Goal: Information Seeking & Learning: Learn about a topic

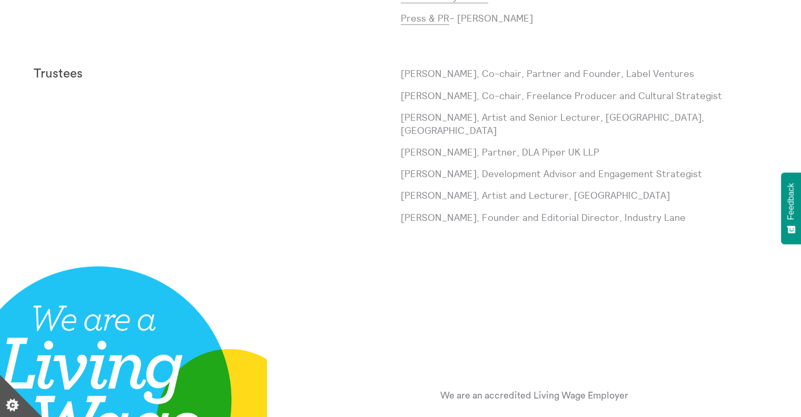
scroll to position [1052, 0]
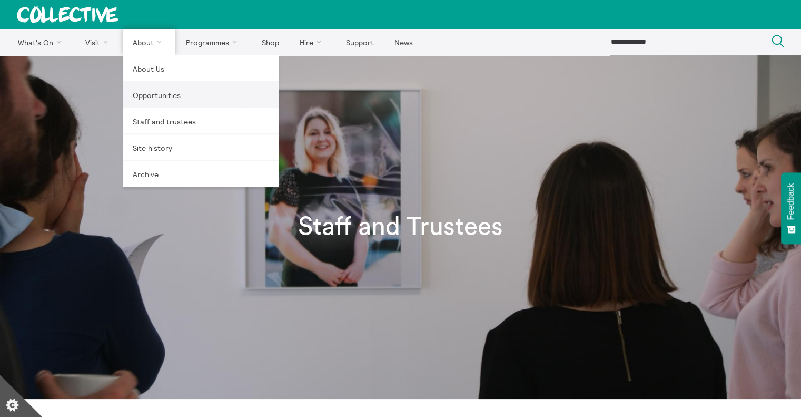
click at [153, 95] on link "Opportunities" at bounding box center [200, 95] width 155 height 26
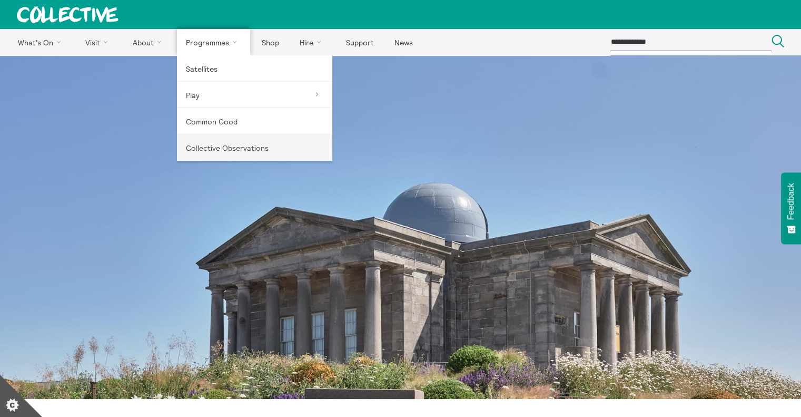
click at [224, 151] on link "Collective Observations" at bounding box center [254, 147] width 155 height 26
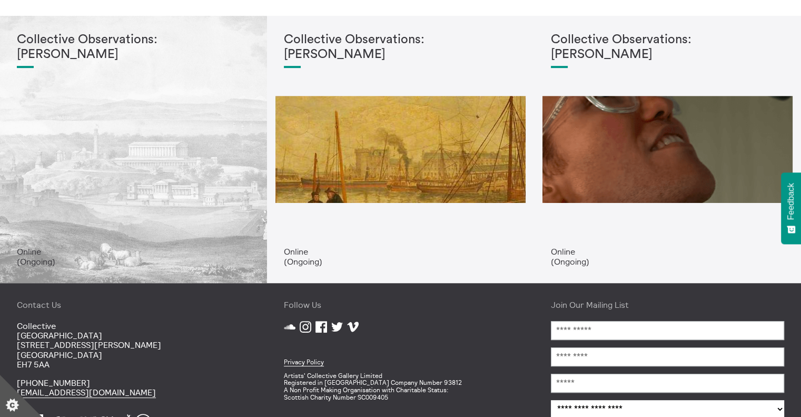
scroll to position [263, 0]
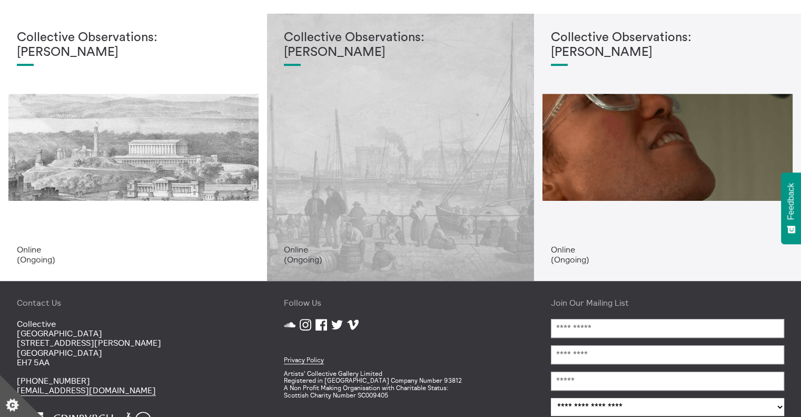
click at [443, 203] on div "Collective Observations: [PERSON_NAME]" at bounding box center [400, 138] width 233 height 214
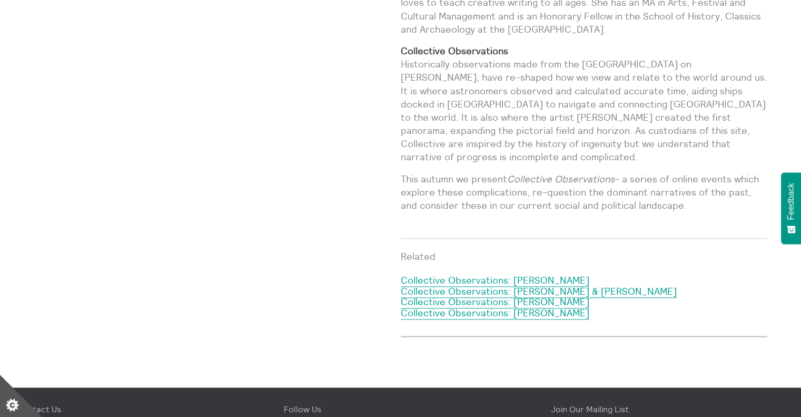
scroll to position [1264, 0]
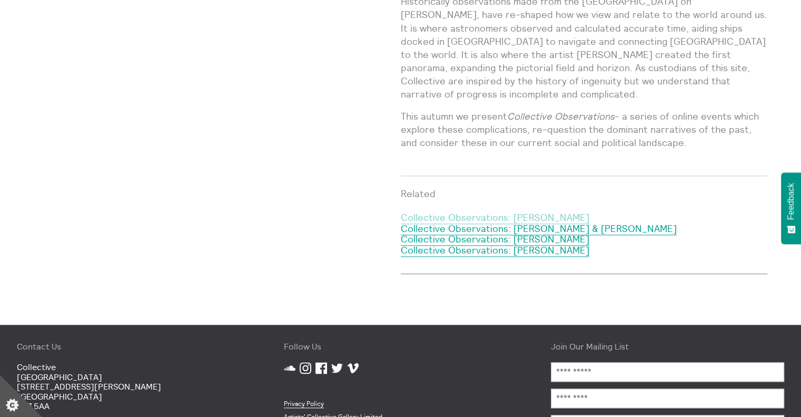
click at [466, 211] on link "Collective Observations: Tim Gill" at bounding box center [495, 217] width 189 height 13
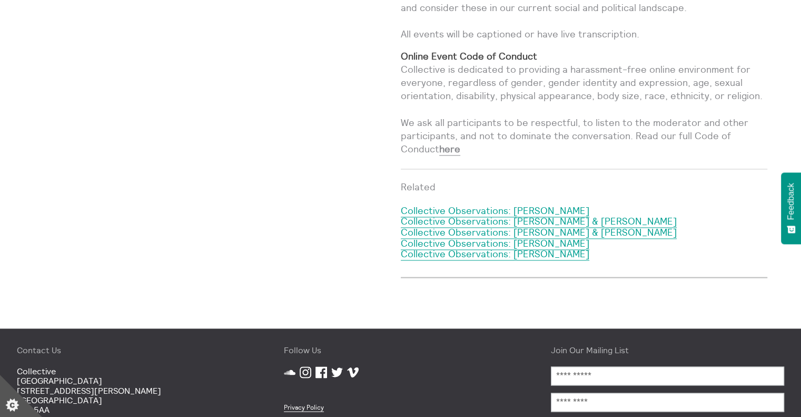
scroll to position [1362, 0]
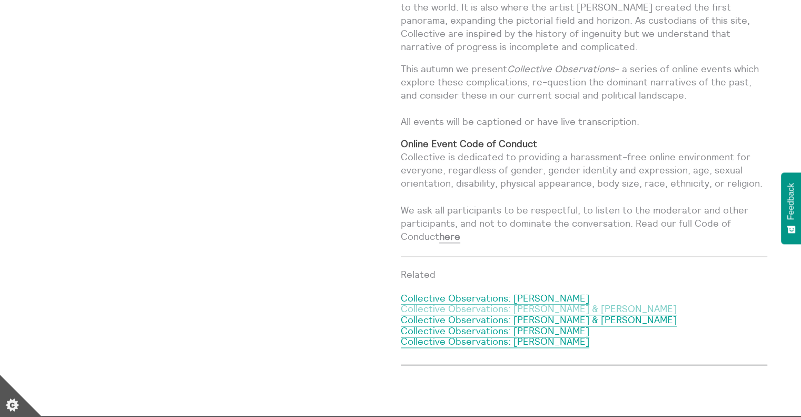
click at [521, 302] on link "Collective Observations: [PERSON_NAME] & [PERSON_NAME]" at bounding box center [539, 308] width 276 height 13
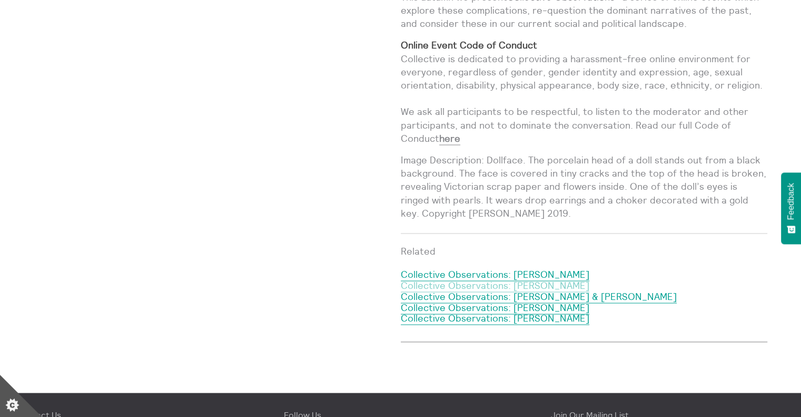
scroll to position [1633, 0]
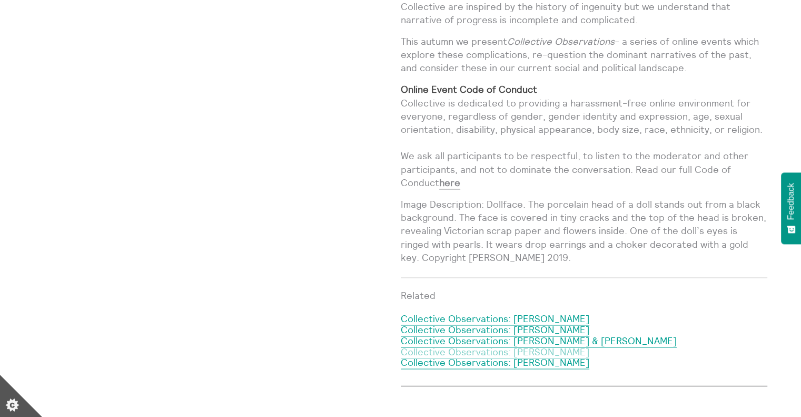
click at [530, 346] on link "Collective Observations: [PERSON_NAME]" at bounding box center [495, 352] width 189 height 13
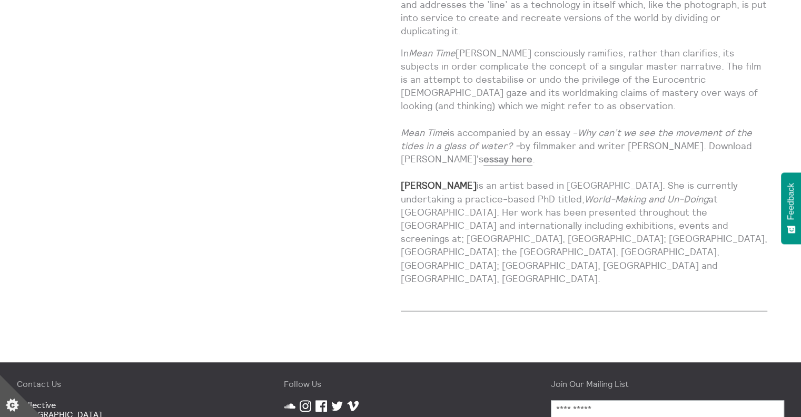
scroll to position [790, 0]
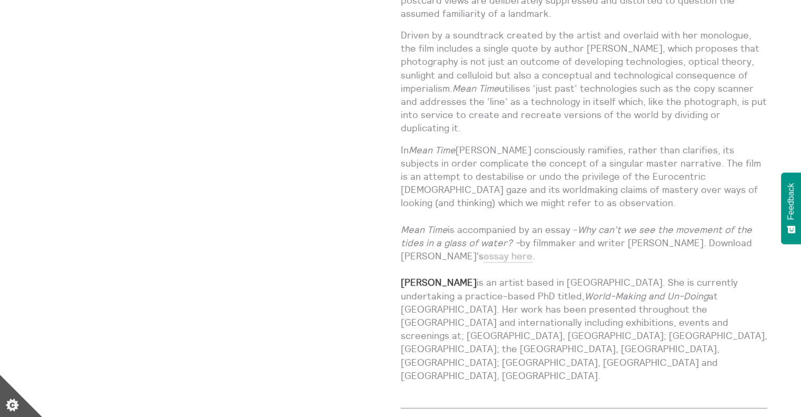
click at [484, 250] on link "essay here" at bounding box center [508, 256] width 49 height 13
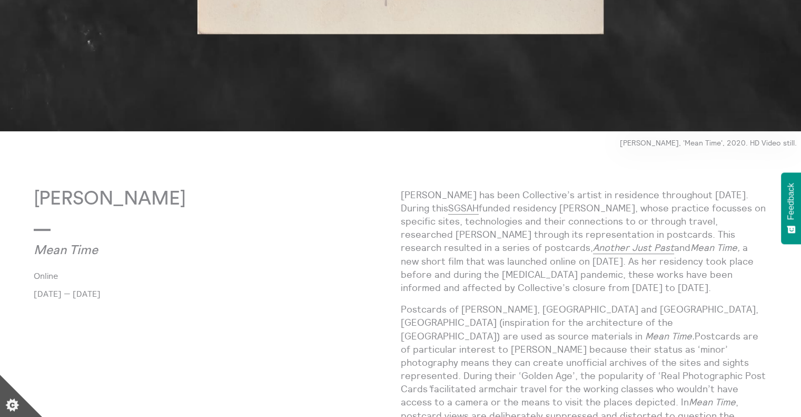
scroll to position [369, 0]
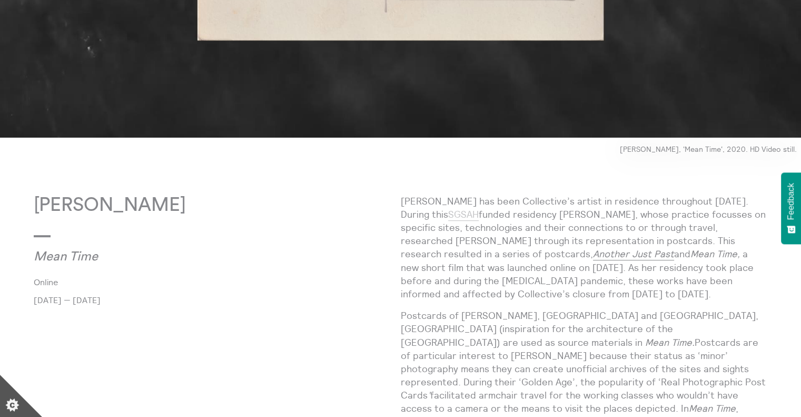
click at [464, 216] on link "SGSAH" at bounding box center [463, 214] width 31 height 13
click at [593, 254] on link "Another Just Past" at bounding box center [633, 254] width 81 height 13
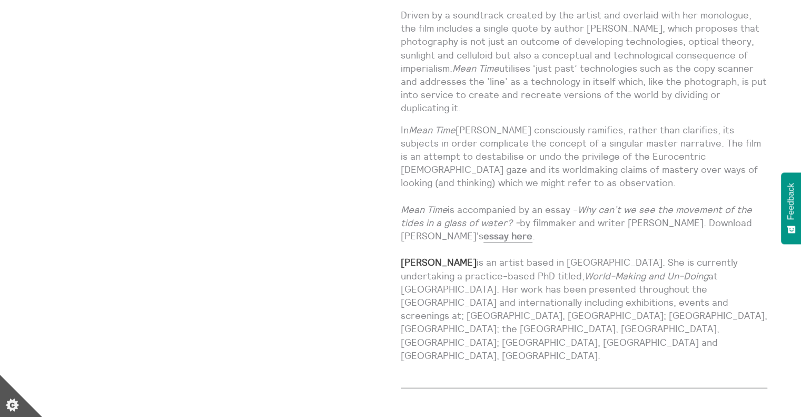
scroll to position [810, 0]
click at [484, 230] on link "essay here" at bounding box center [508, 236] width 49 height 13
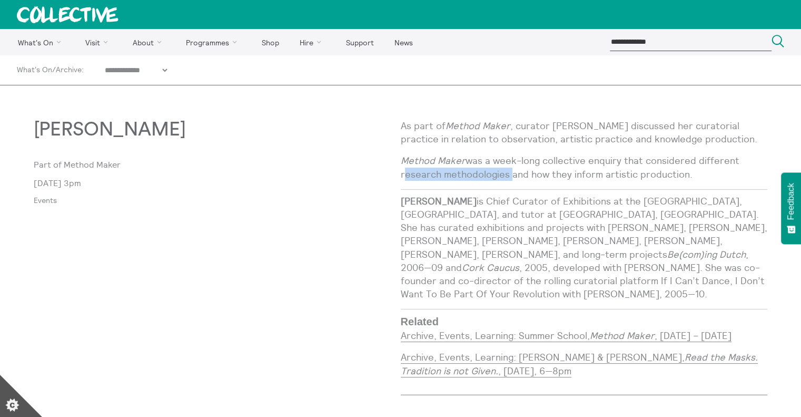
drag, startPoint x: 401, startPoint y: 172, endPoint x: 507, endPoint y: 177, distance: 106.0
click at [507, 177] on p "Method Maker was a week-long collective enquiry that considered different resea…" at bounding box center [584, 167] width 367 height 26
drag, startPoint x: 455, startPoint y: 212, endPoint x: 496, endPoint y: 210, distance: 40.6
click at [496, 210] on p "[PERSON_NAME] is Chief Curator of Exhibitions at the [GEOGRAPHIC_DATA], [GEOGRA…" at bounding box center [584, 247] width 367 height 106
copy p "[PERSON_NAME]"
